Goal: Information Seeking & Learning: Find specific page/section

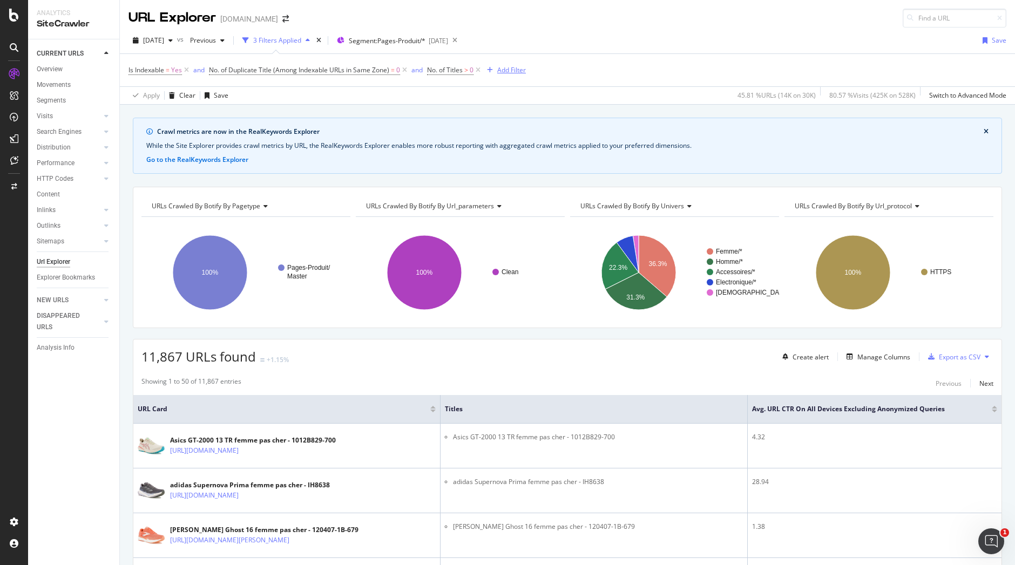
click at [518, 70] on div "Add Filter" at bounding box center [511, 69] width 29 height 9
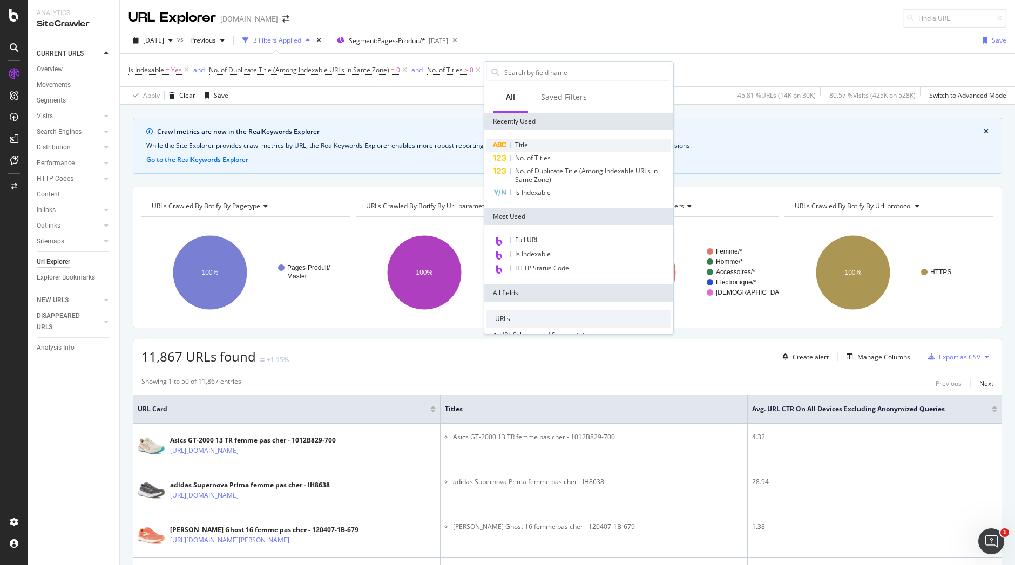
click at [535, 150] on div "Title" at bounding box center [578, 145] width 185 height 13
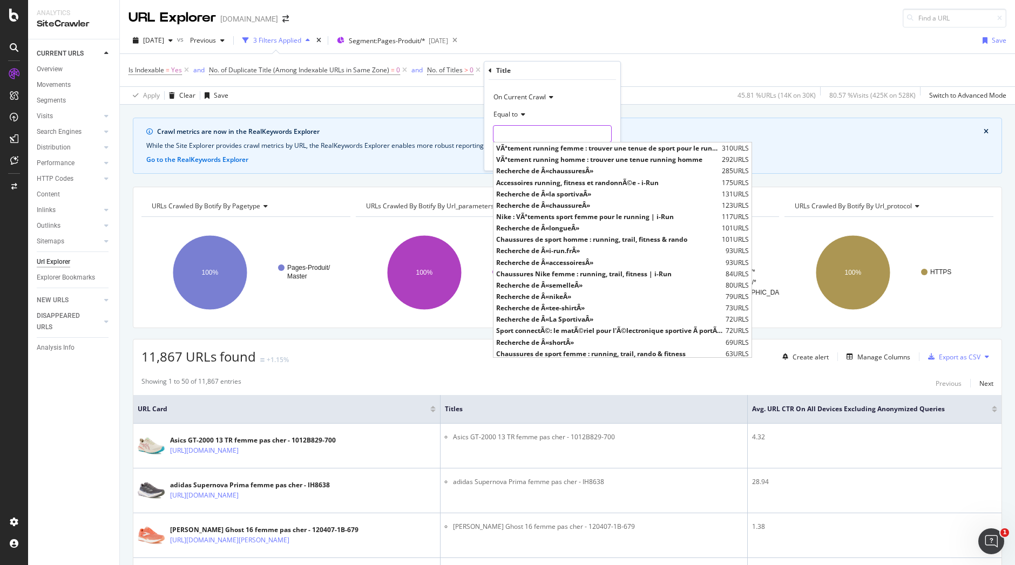
click at [545, 127] on input "text" at bounding box center [552, 133] width 118 height 17
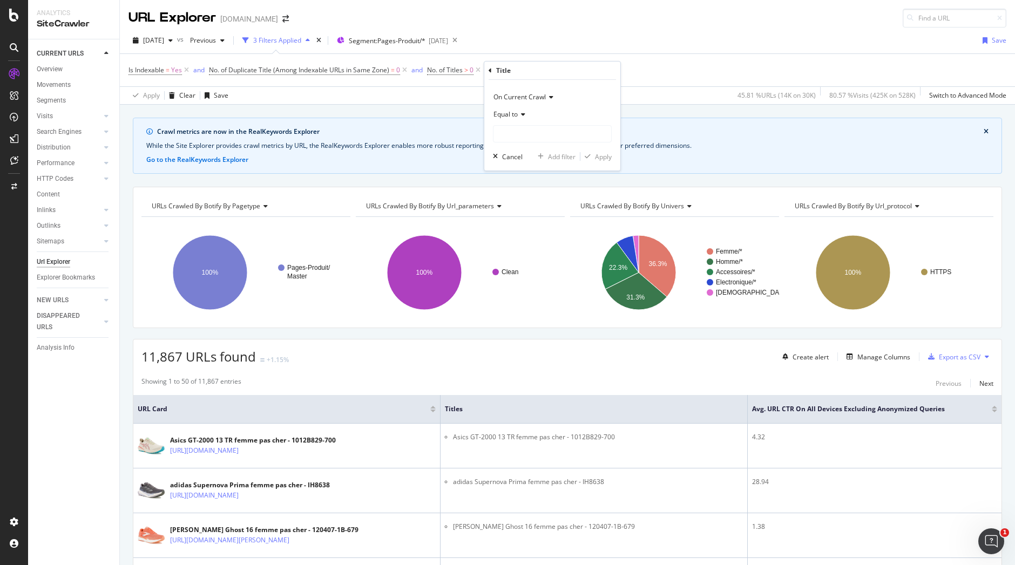
click at [517, 112] on span "Equal to" at bounding box center [505, 114] width 24 height 9
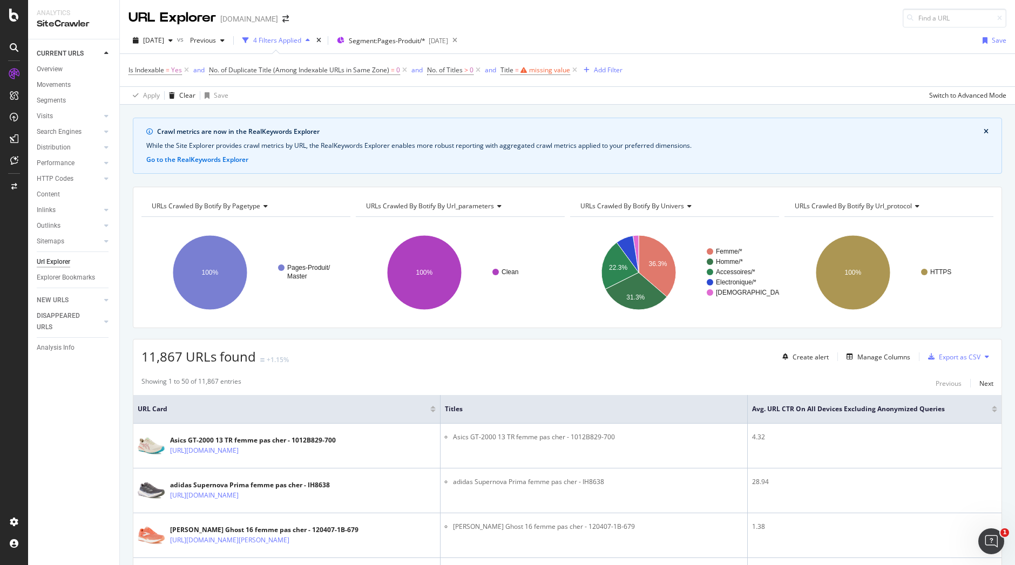
click at [534, 68] on div "missing value" at bounding box center [549, 69] width 41 height 9
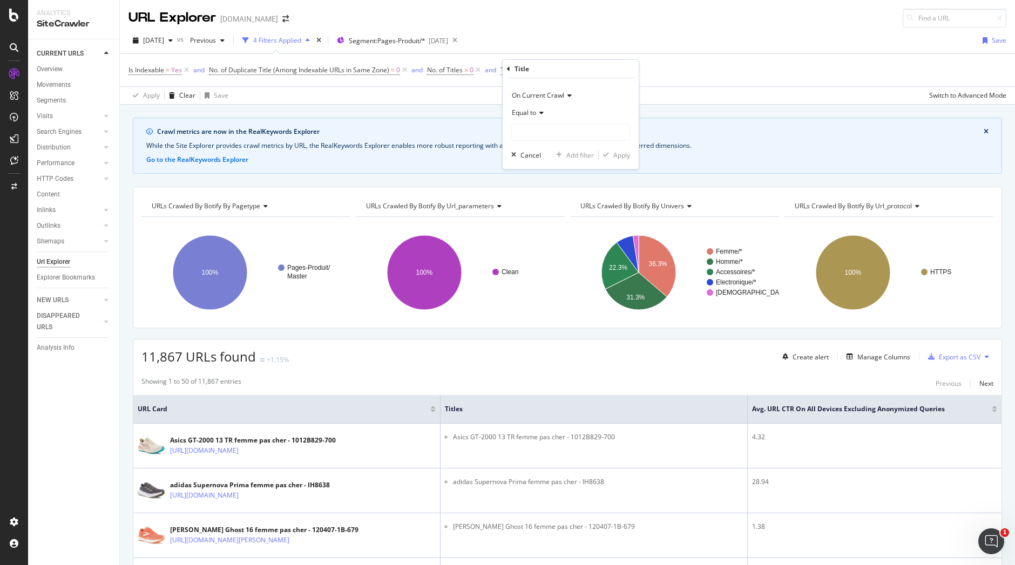
click at [541, 114] on icon at bounding box center [540, 113] width 8 height 6
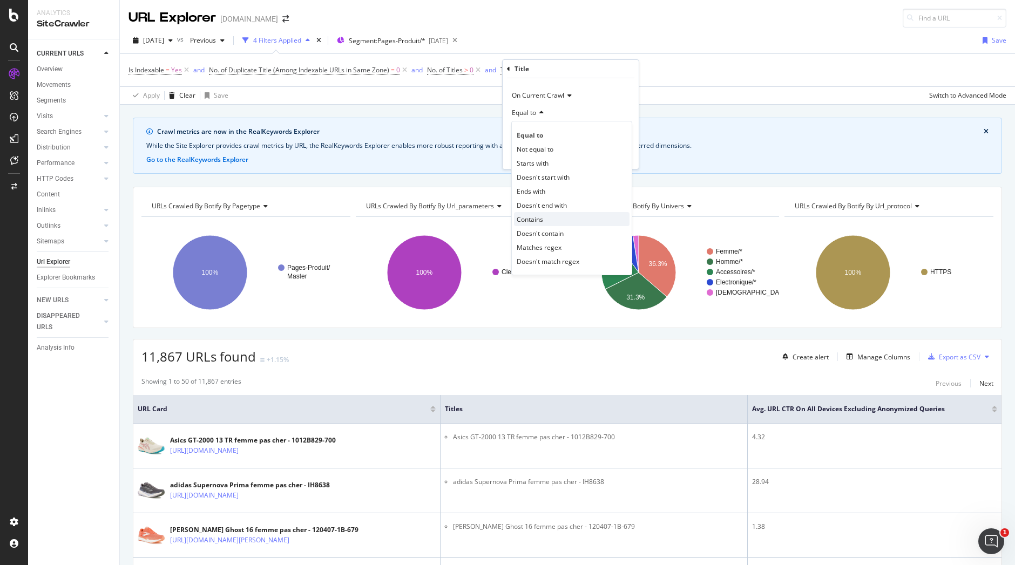
click at [546, 219] on div "Contains" at bounding box center [572, 219] width 116 height 14
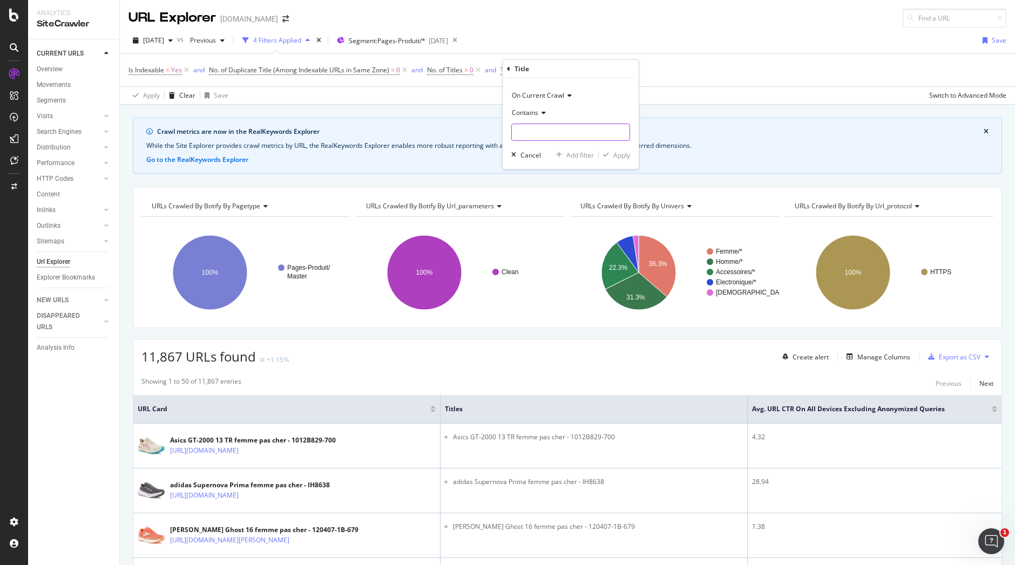
click at [549, 127] on input "text" at bounding box center [571, 132] width 118 height 17
type input "pas cher"
click at [620, 157] on div "Apply" at bounding box center [621, 155] width 17 height 9
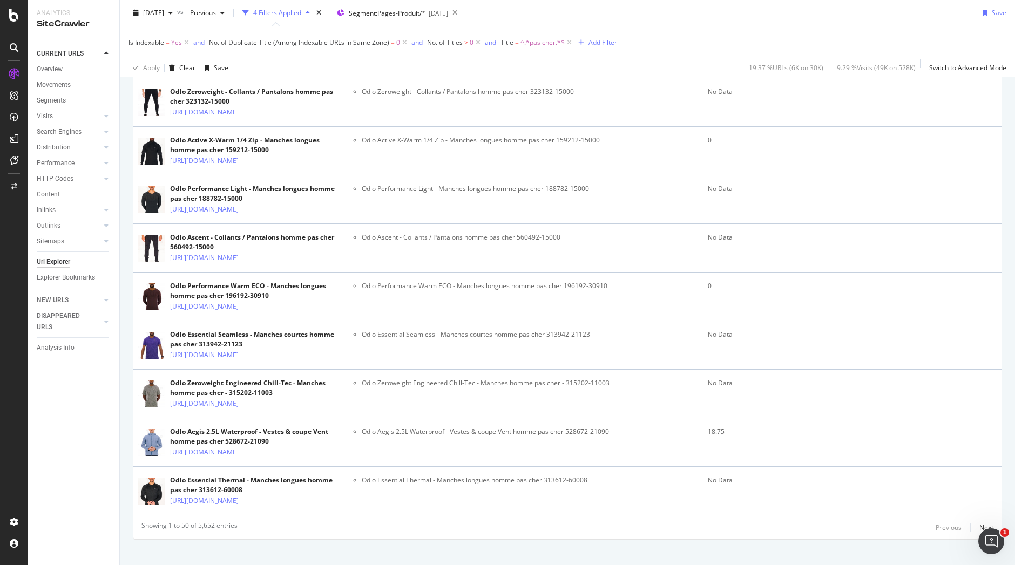
scroll to position [3759, 0]
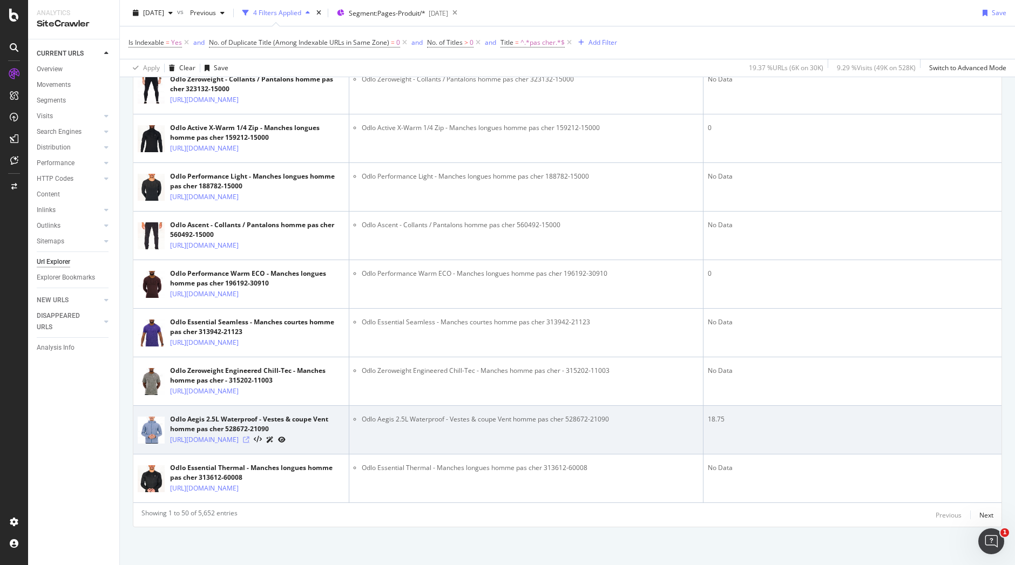
click at [249, 437] on icon at bounding box center [246, 440] width 6 height 6
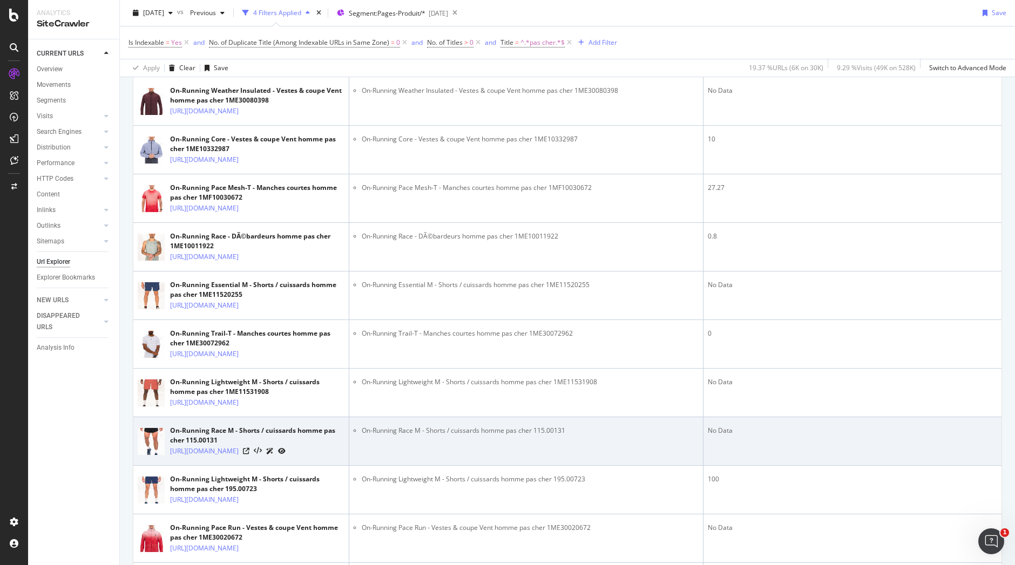
scroll to position [328, 0]
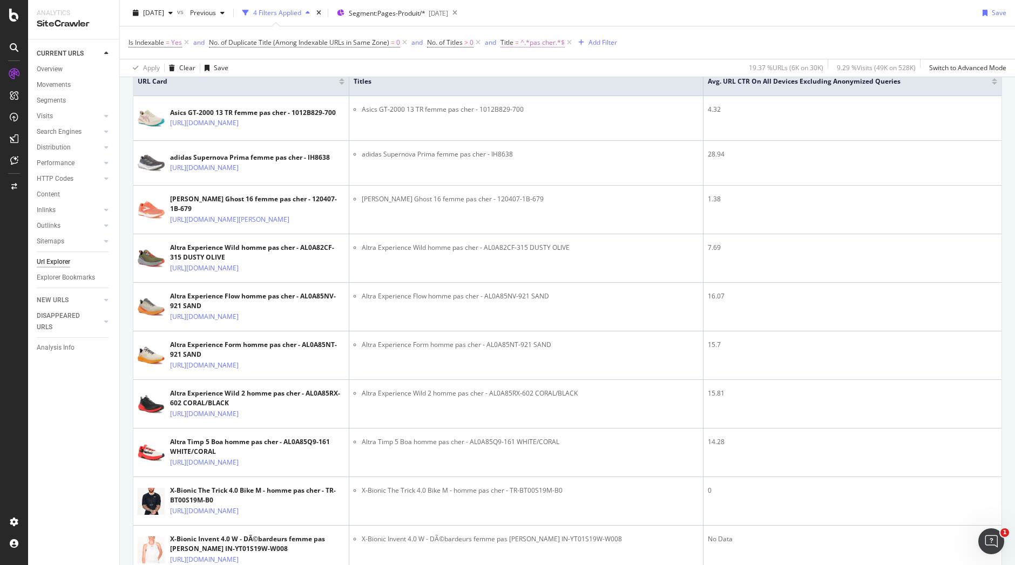
click at [536, 39] on span "^.*pas cher.*$" at bounding box center [542, 42] width 44 height 15
click at [517, 106] on input "pas cher" at bounding box center [563, 104] width 102 height 17
type input "femme pas [PERSON_NAME]"
click at [620, 125] on div "Apply" at bounding box center [621, 127] width 17 height 9
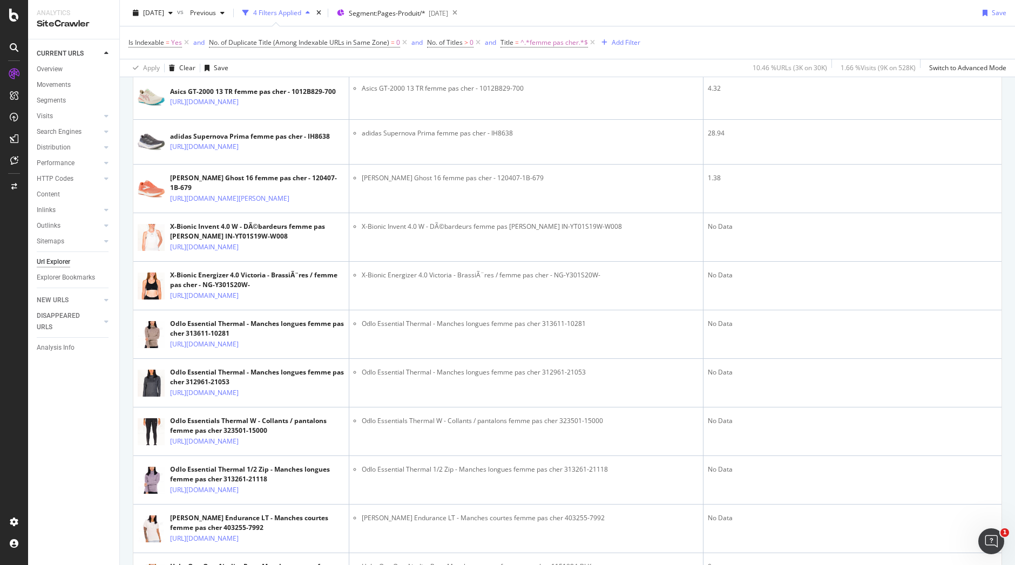
scroll to position [352, 0]
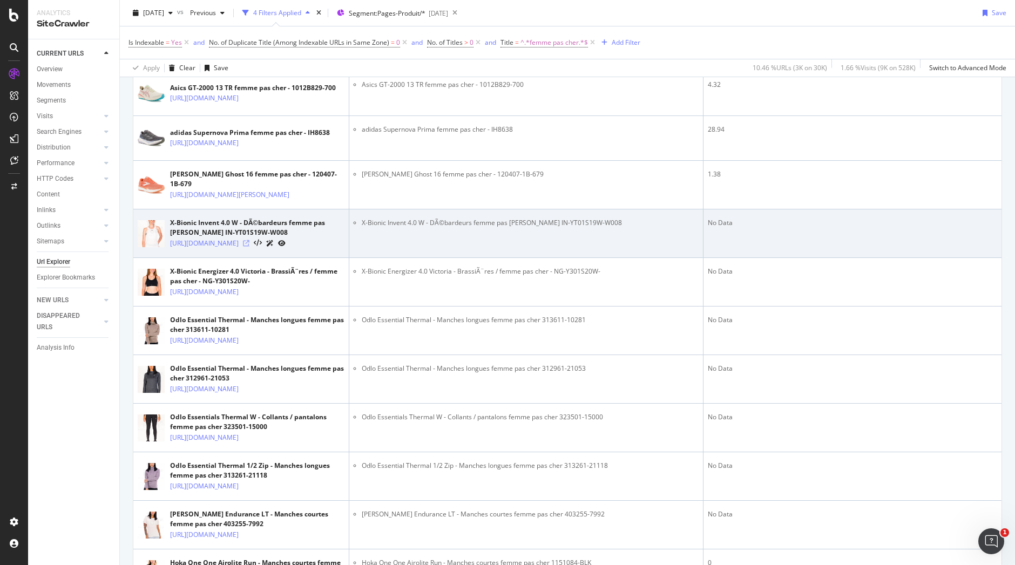
click at [249, 247] on icon at bounding box center [246, 243] width 6 height 6
drag, startPoint x: 360, startPoint y: 262, endPoint x: 610, endPoint y: 276, distance: 250.9
click at [610, 258] on td "X-Bionic Invent 4.0 W - DÃ©bardeurs femme pas [PERSON_NAME] IN-YT01S19W-W008" at bounding box center [526, 233] width 354 height 49
copy li "X-Bionic Invent 4.0 W - DÃ©bardeurs femme pas [PERSON_NAME] IN-YT01S19W-W008"
click at [249, 247] on icon at bounding box center [246, 243] width 6 height 6
